Goal: Navigation & Orientation: Find specific page/section

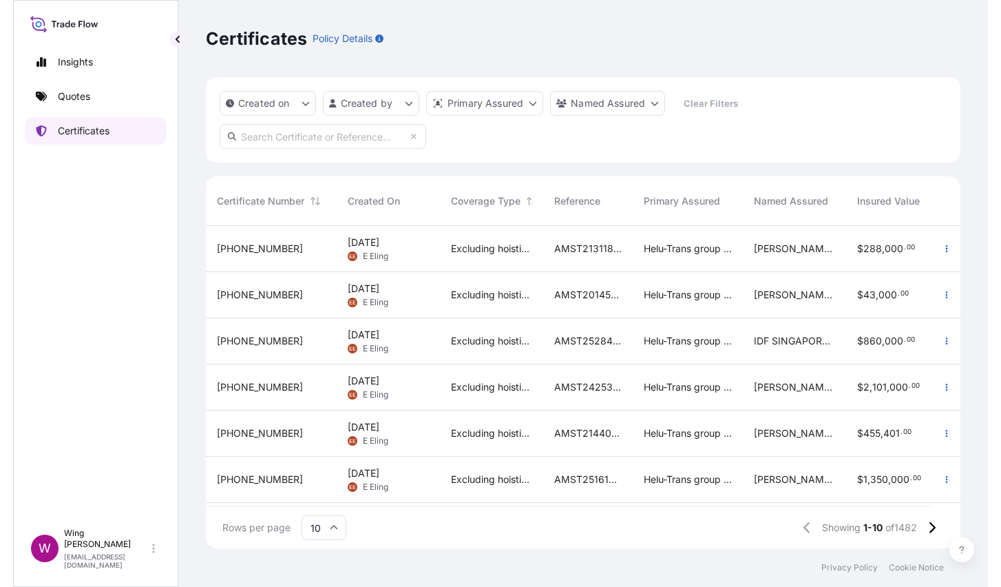
scroll to position [313, 739]
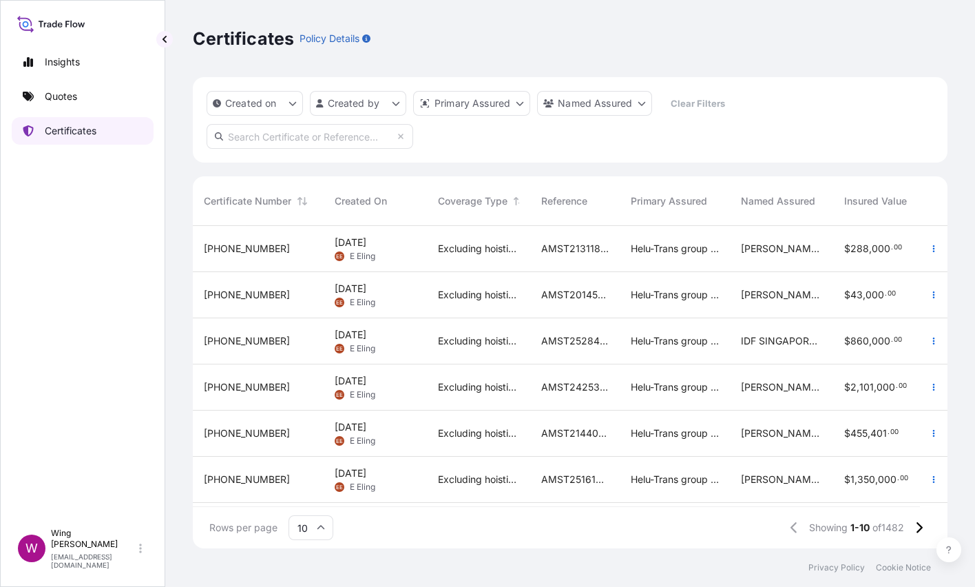
click at [65, 131] on p "Certificates" at bounding box center [71, 131] width 52 height 14
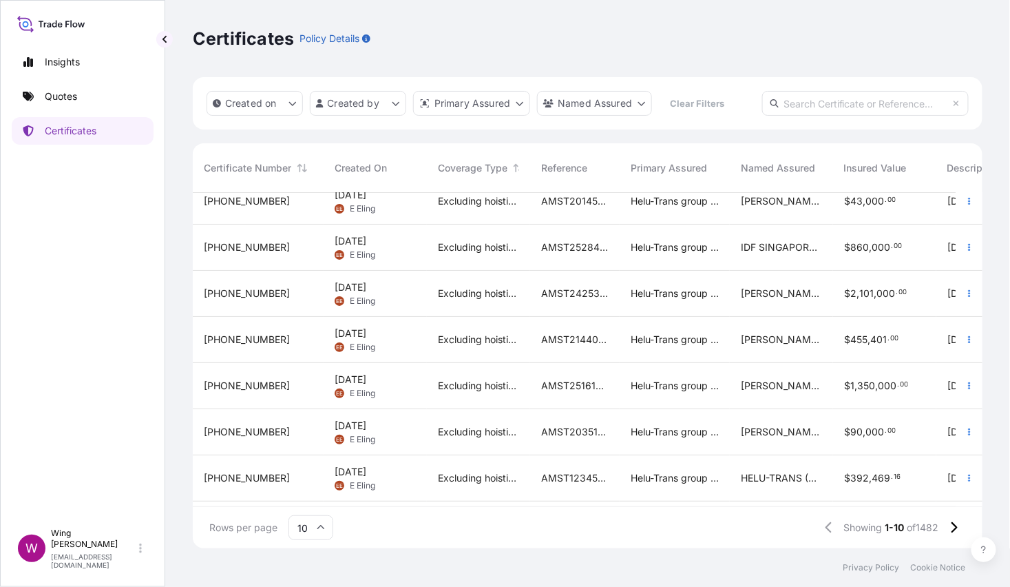
scroll to position [0, 0]
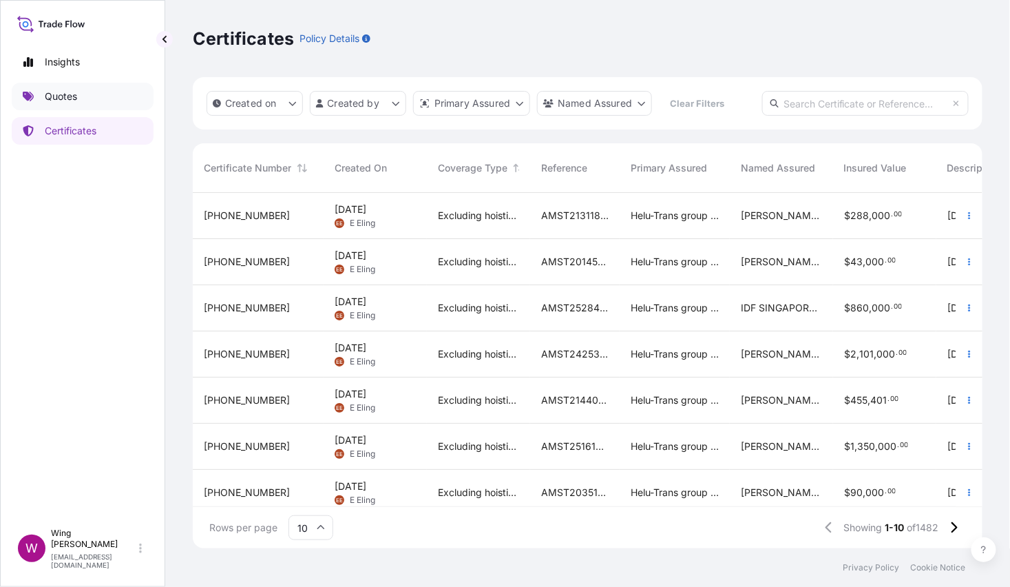
click at [64, 98] on p "Quotes" at bounding box center [61, 97] width 32 height 14
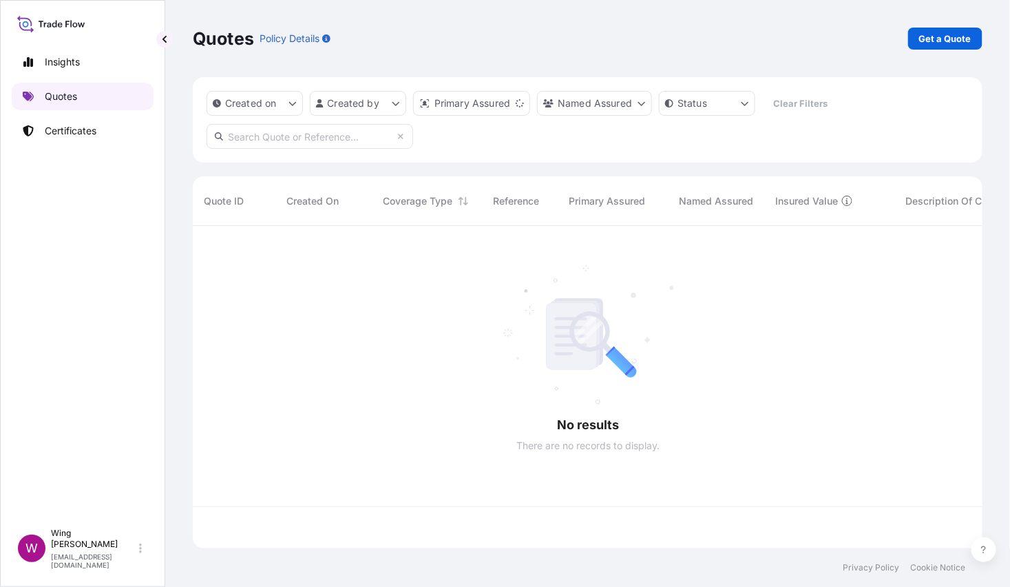
scroll to position [313, 775]
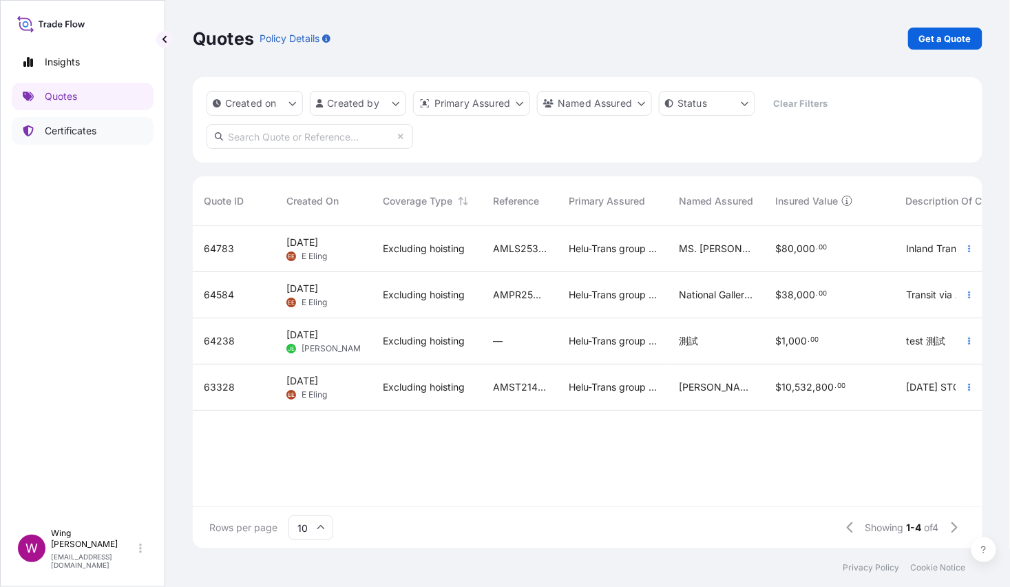
click at [76, 132] on p "Certificates" at bounding box center [71, 131] width 52 height 14
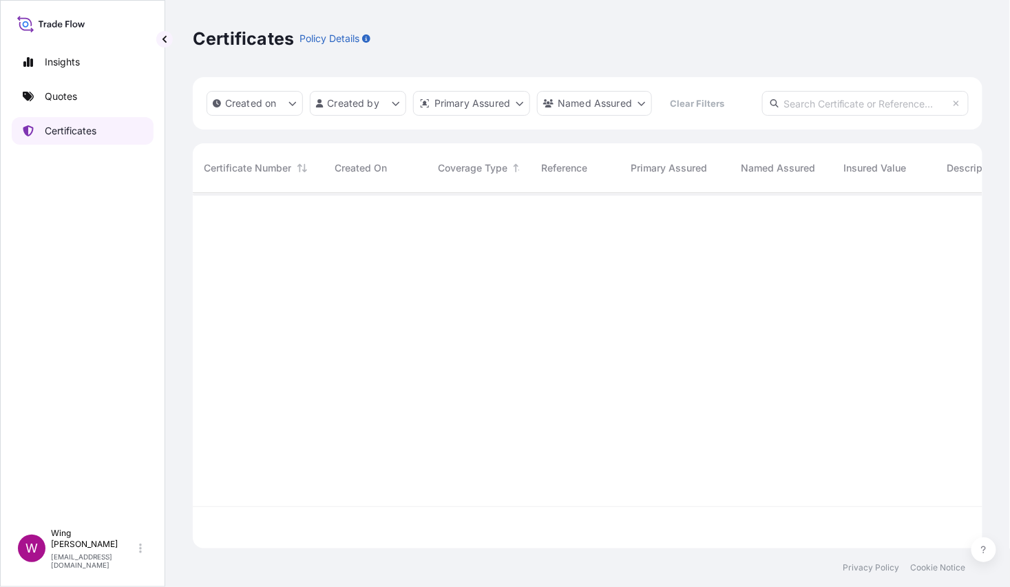
scroll to position [346, 775]
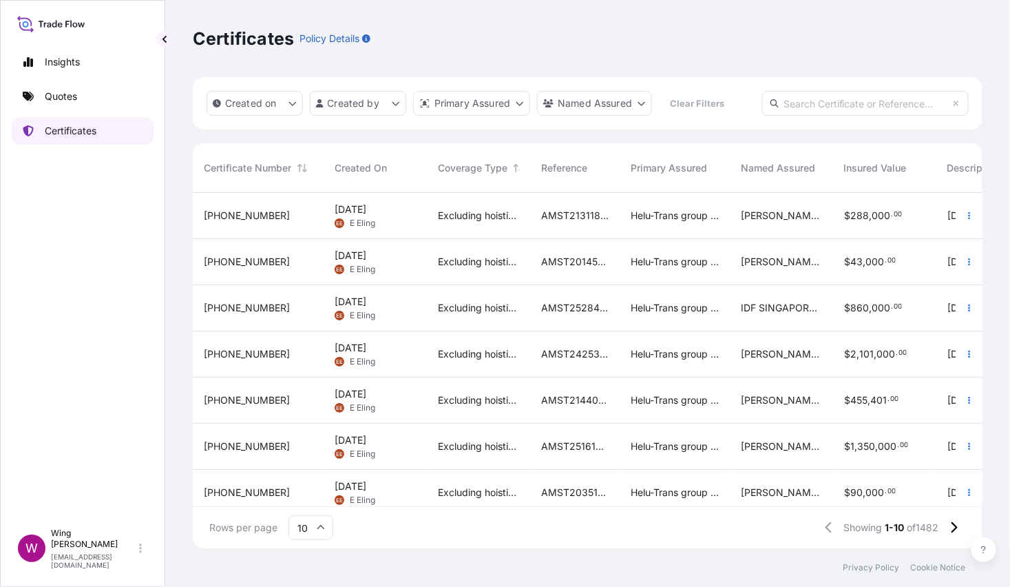
click at [83, 127] on p "Certificates" at bounding box center [71, 131] width 52 height 14
click at [60, 99] on p "Quotes" at bounding box center [61, 97] width 32 height 14
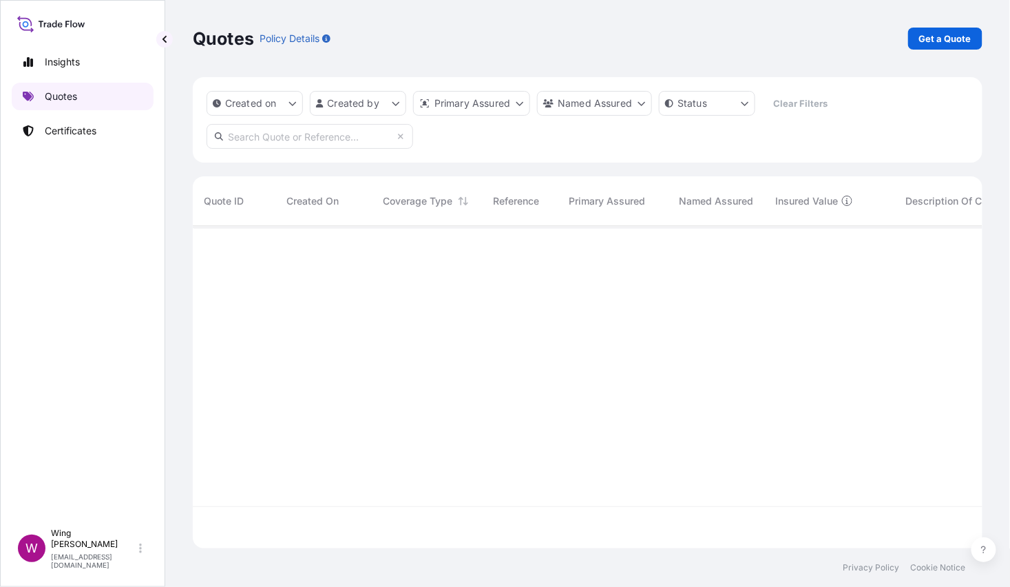
scroll to position [313, 775]
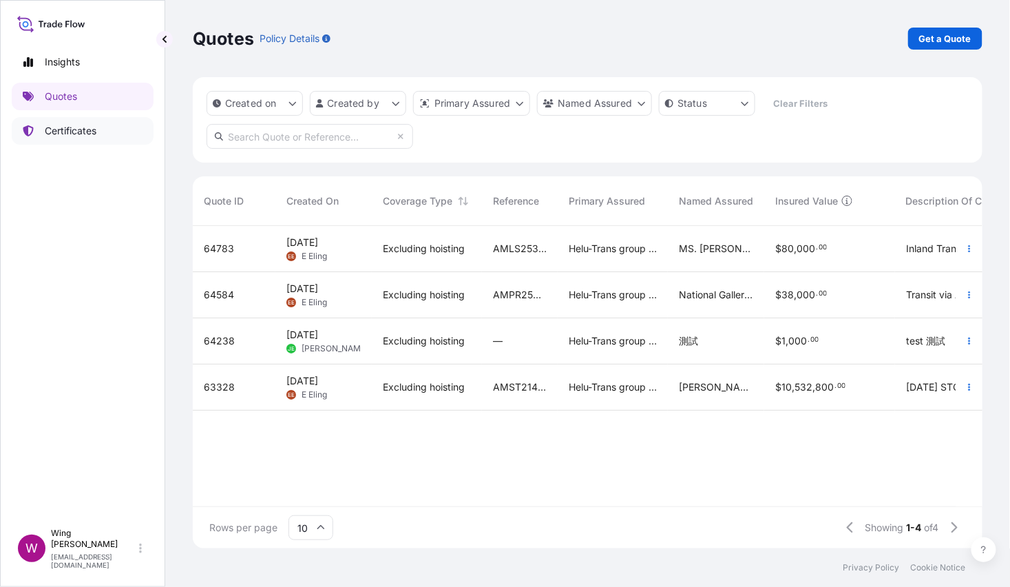
click at [80, 128] on p "Certificates" at bounding box center [71, 131] width 52 height 14
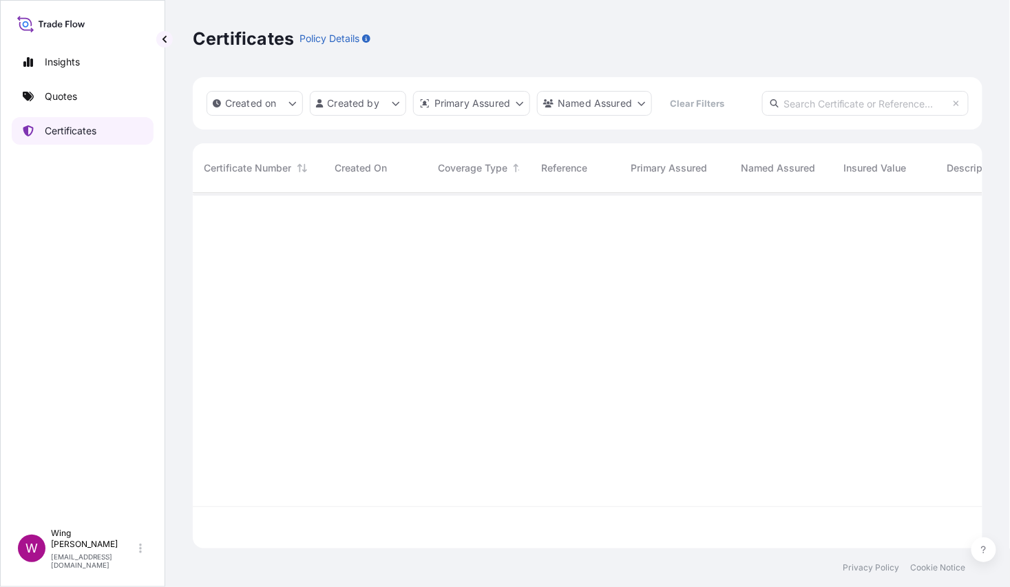
scroll to position [346, 775]
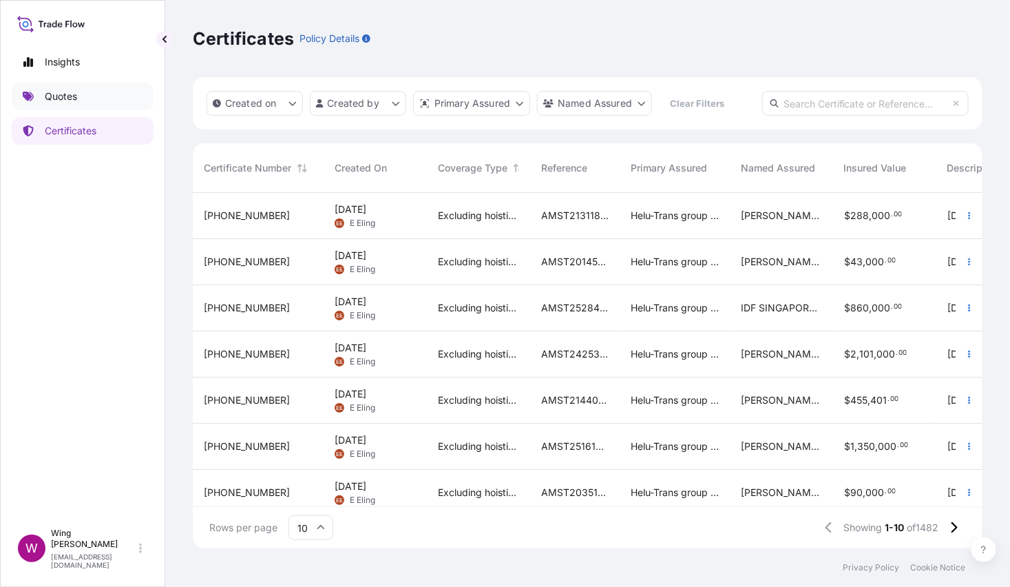
click at [74, 98] on p "Quotes" at bounding box center [61, 97] width 32 height 14
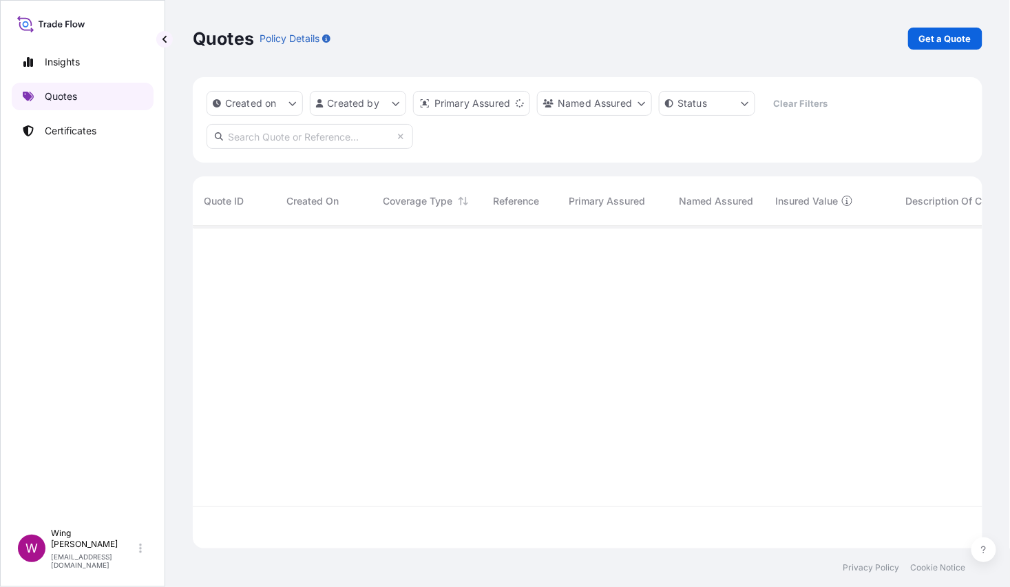
scroll to position [313, 775]
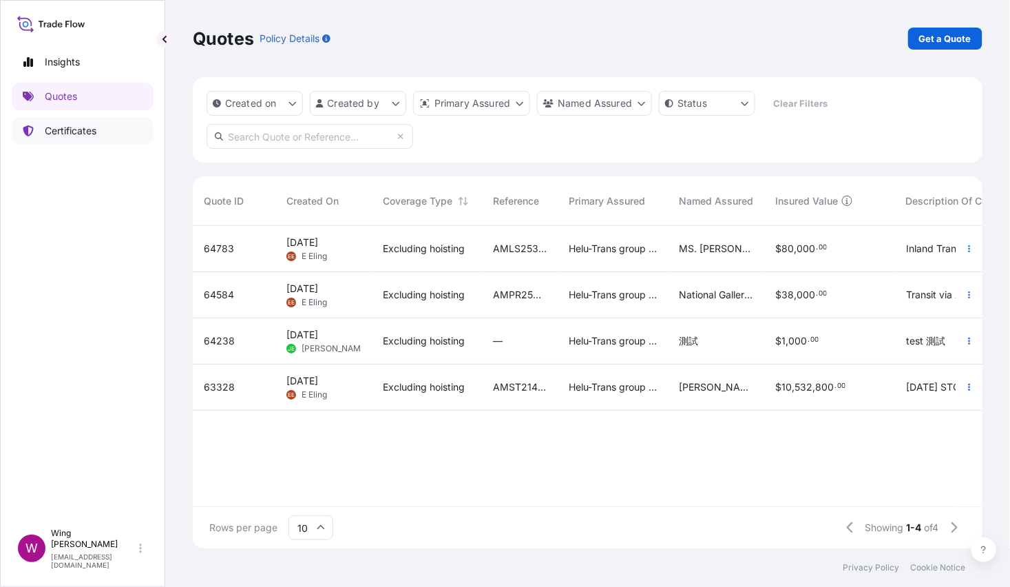
click at [67, 135] on p "Certificates" at bounding box center [71, 131] width 52 height 14
